Goal: Task Accomplishment & Management: Manage account settings

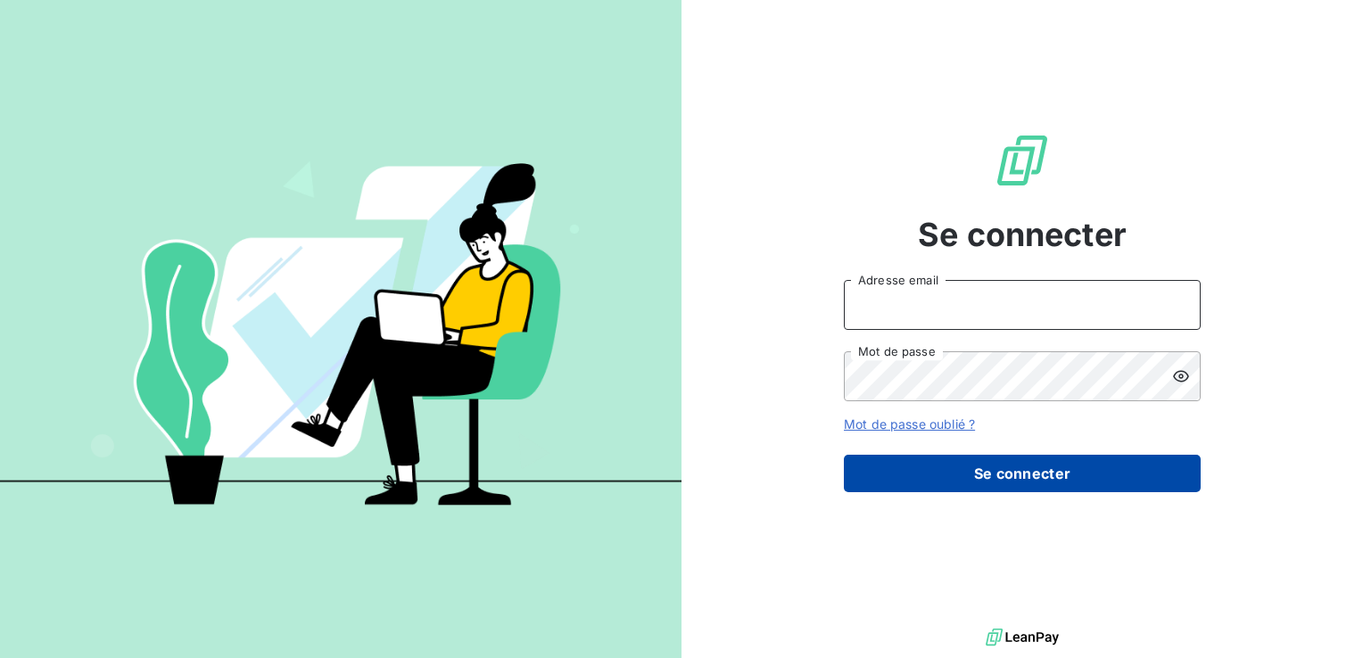
type input "[EMAIL_ADDRESS][DOMAIN_NAME]"
click at [961, 474] on button "Se connecter" at bounding box center [1022, 473] width 357 height 37
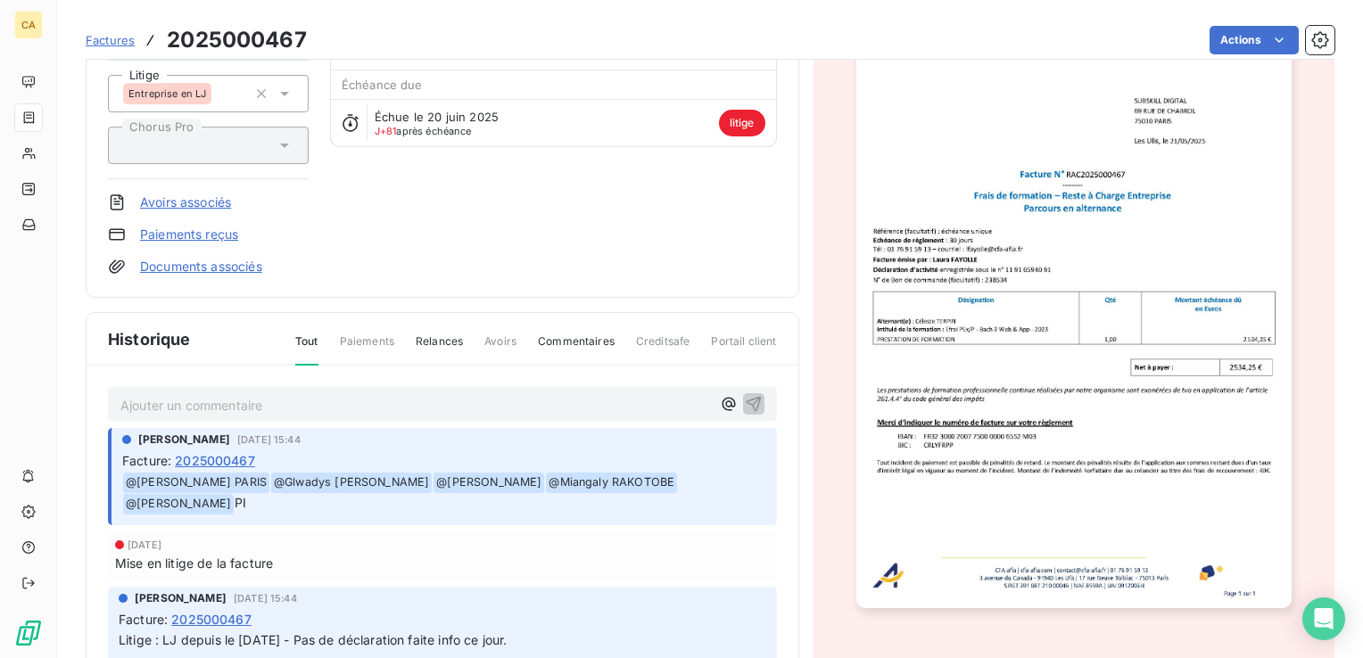
click at [741, 490] on p "﻿ @ [PERSON_NAME] PARIS ﻿ @ Glwadys [PERSON_NAME] ﻿ @ [PERSON_NAME] ﻿ @ Miangal…" at bounding box center [444, 493] width 644 height 43
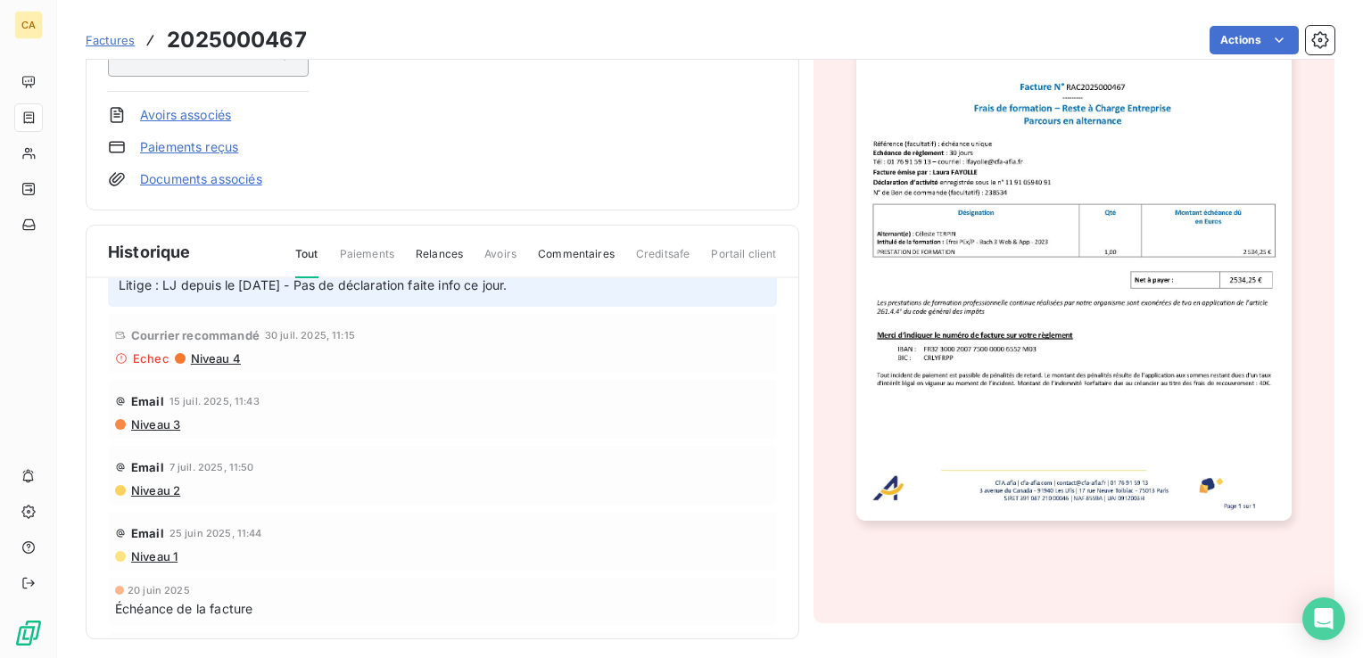
scroll to position [307, 0]
